Goal: Information Seeking & Learning: Learn about a topic

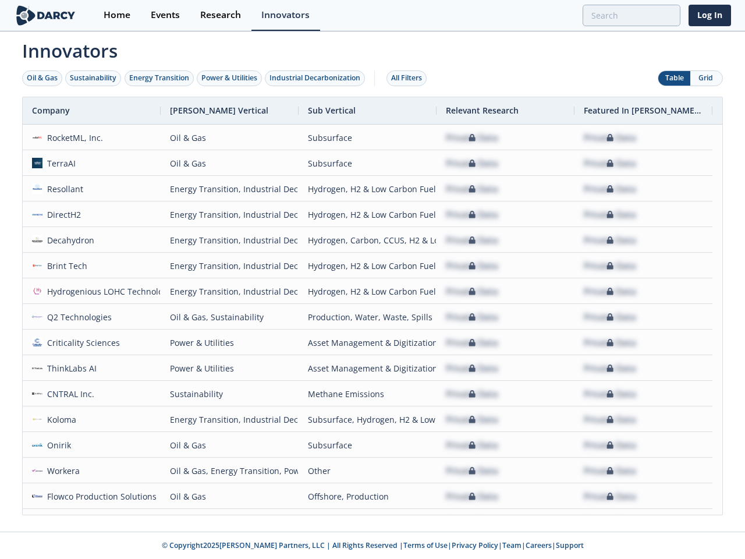
click at [43, 78] on div "Oil & Gas" at bounding box center [42, 78] width 31 height 10
click at [94, 78] on div "Sustainability" at bounding box center [93, 78] width 47 height 10
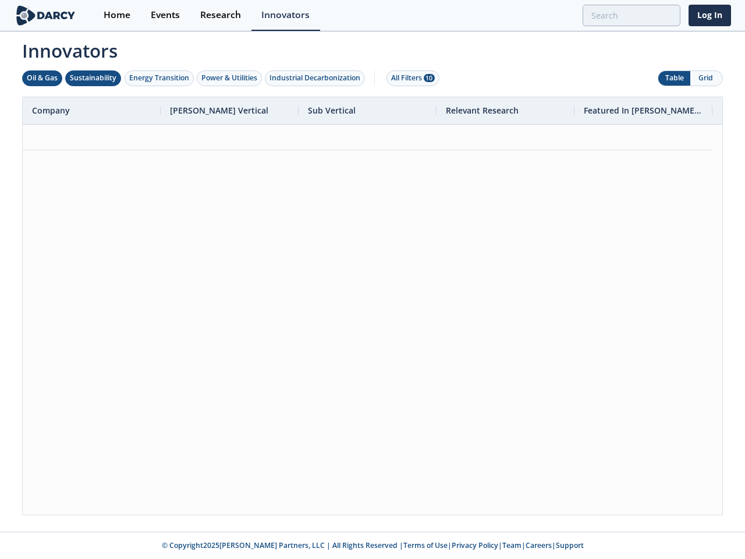
click at [160, 78] on div "Energy Transition" at bounding box center [159, 78] width 60 height 10
click at [231, 78] on div "Power & Utilities" at bounding box center [229, 78] width 56 height 10
click at [317, 78] on div "Industrial Decarbonization" at bounding box center [315, 78] width 91 height 10
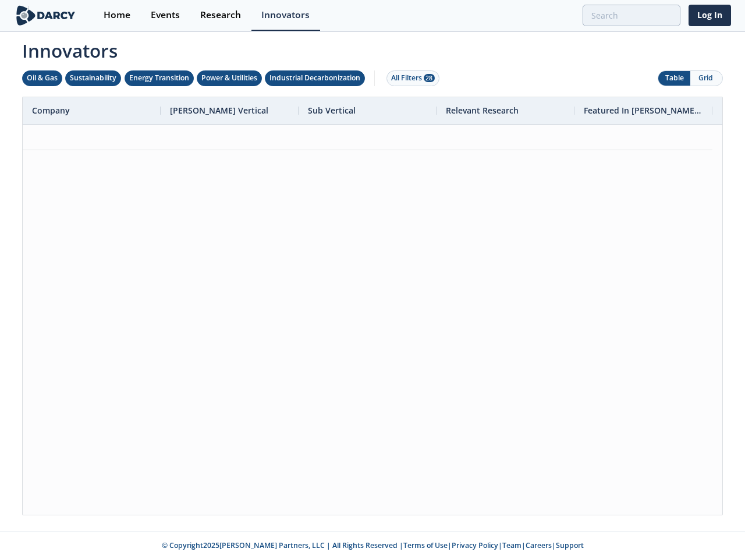
click at [410, 78] on div "All Filters 28" at bounding box center [413, 78] width 44 height 10
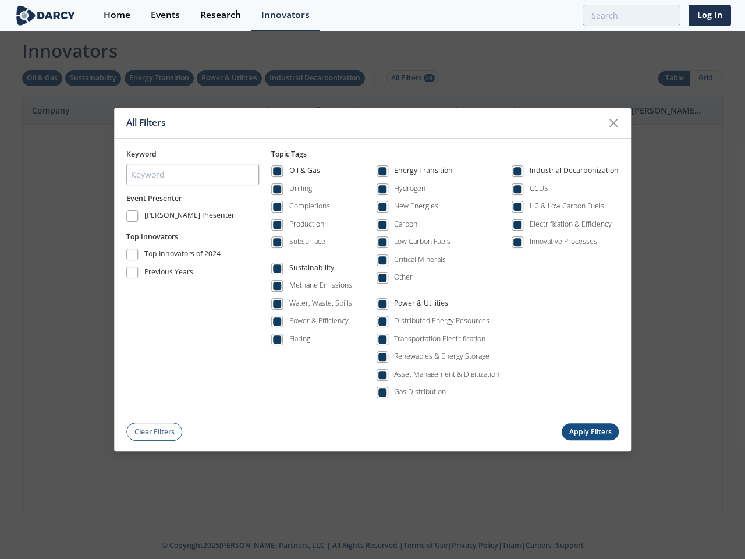
click at [674, 78] on div "All Filters Keyword Event Presenter [PERSON_NAME] Presenter Top Innovators Top …" at bounding box center [372, 279] width 745 height 559
